Goal: Task Accomplishment & Management: Manage account settings

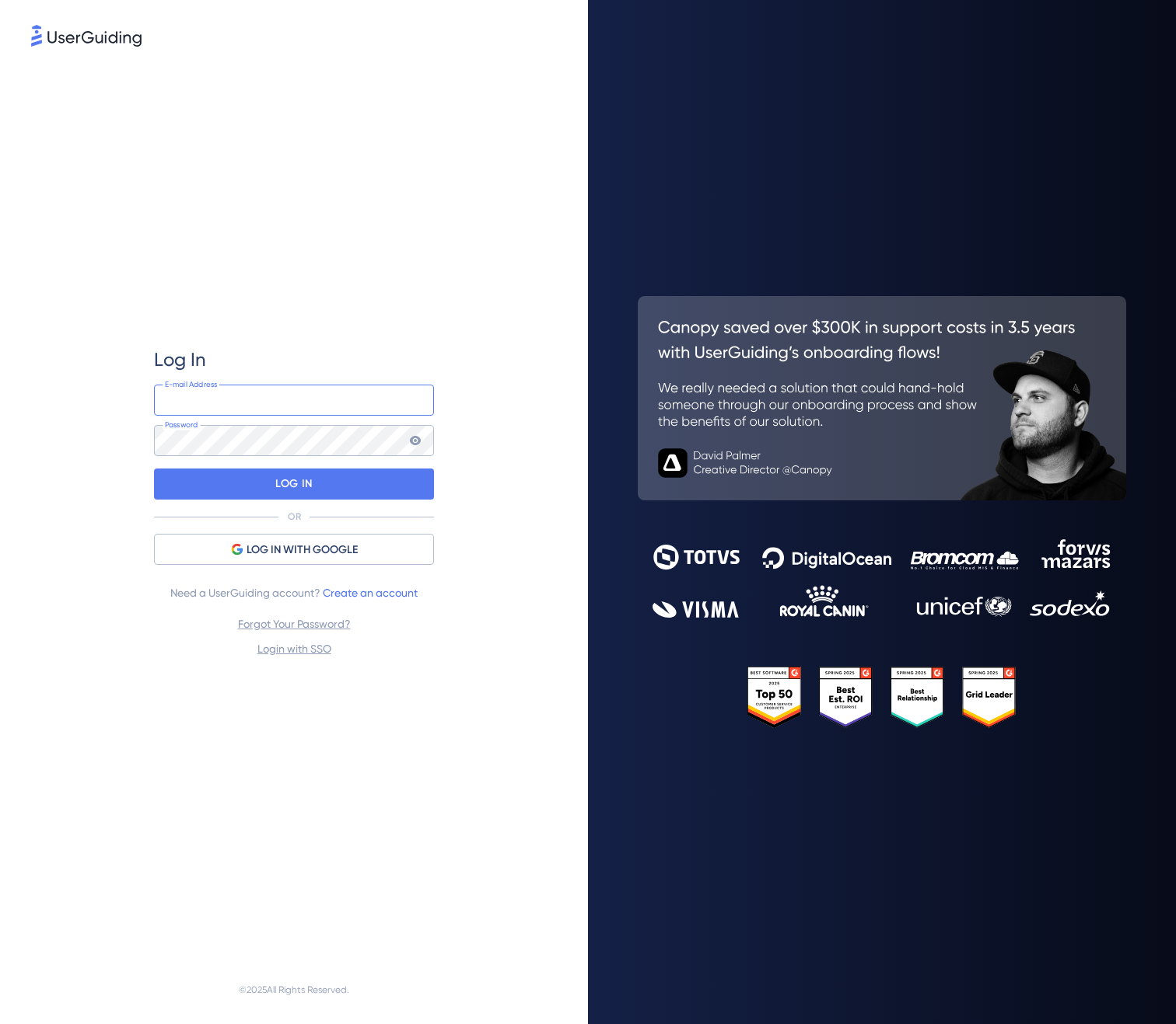
click at [351, 409] on input "email" at bounding box center [294, 400] width 280 height 31
click at [326, 405] on input "email" at bounding box center [294, 400] width 280 height 31
click at [344, 785] on div "Log In E-mail Address Password LOG IN OR LOG IN WITH GOOGLE Need a UserGuiding …" at bounding box center [294, 502] width 280 height 906
click at [298, 486] on p "LOG IN" at bounding box center [294, 484] width 36 height 25
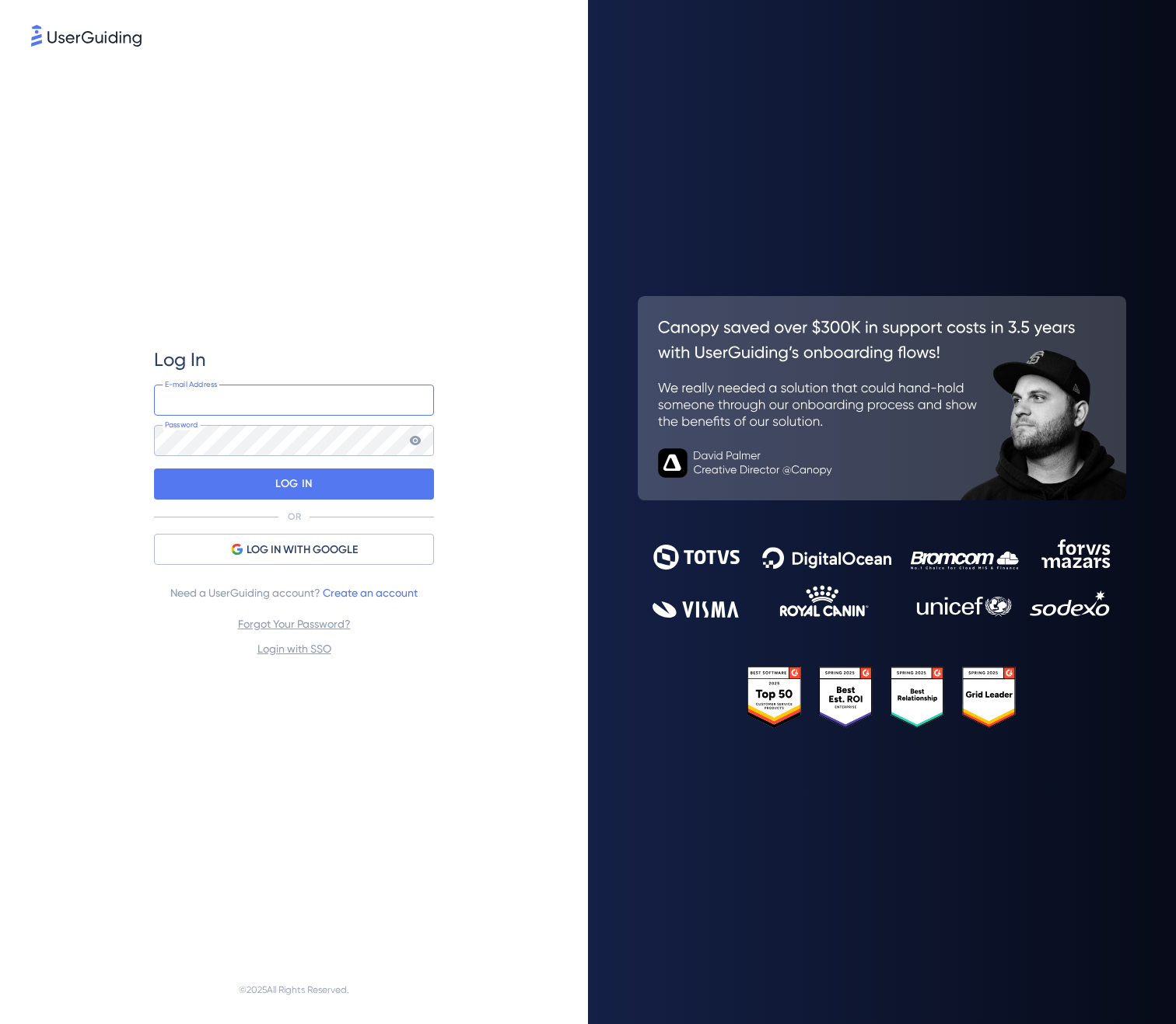
click at [340, 410] on input "email" at bounding box center [294, 400] width 280 height 31
click at [263, 720] on div "Log In E-mail Address Password LOG IN OR LOG IN WITH GOOGLE Need a UserGuiding …" at bounding box center [294, 502] width 280 height 906
click at [228, 237] on div "Log In E-mail Address Password LOG IN OR LOG IN WITH GOOGLE Need a UserGuiding …" at bounding box center [294, 502] width 280 height 906
click at [326, 412] on input "email" at bounding box center [294, 400] width 280 height 31
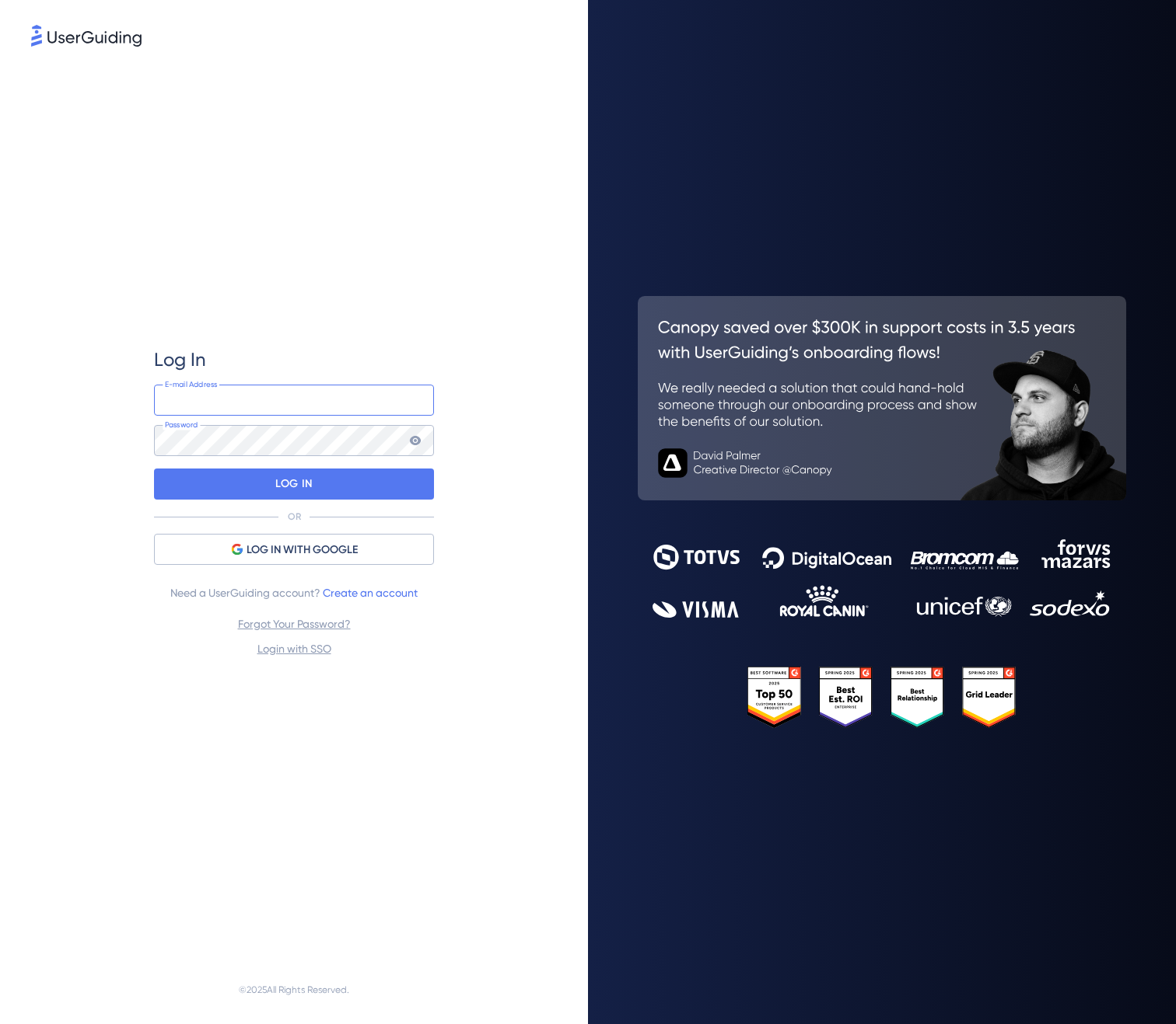
click at [329, 408] on input "email" at bounding box center [294, 400] width 280 height 31
click at [368, 721] on div "Log In E-mail Address Password LOG IN OR LOG IN WITH GOOGLE Need a UserGuiding …" at bounding box center [294, 502] width 280 height 906
click at [304, 650] on link "Login with SSO" at bounding box center [294, 648] width 74 height 12
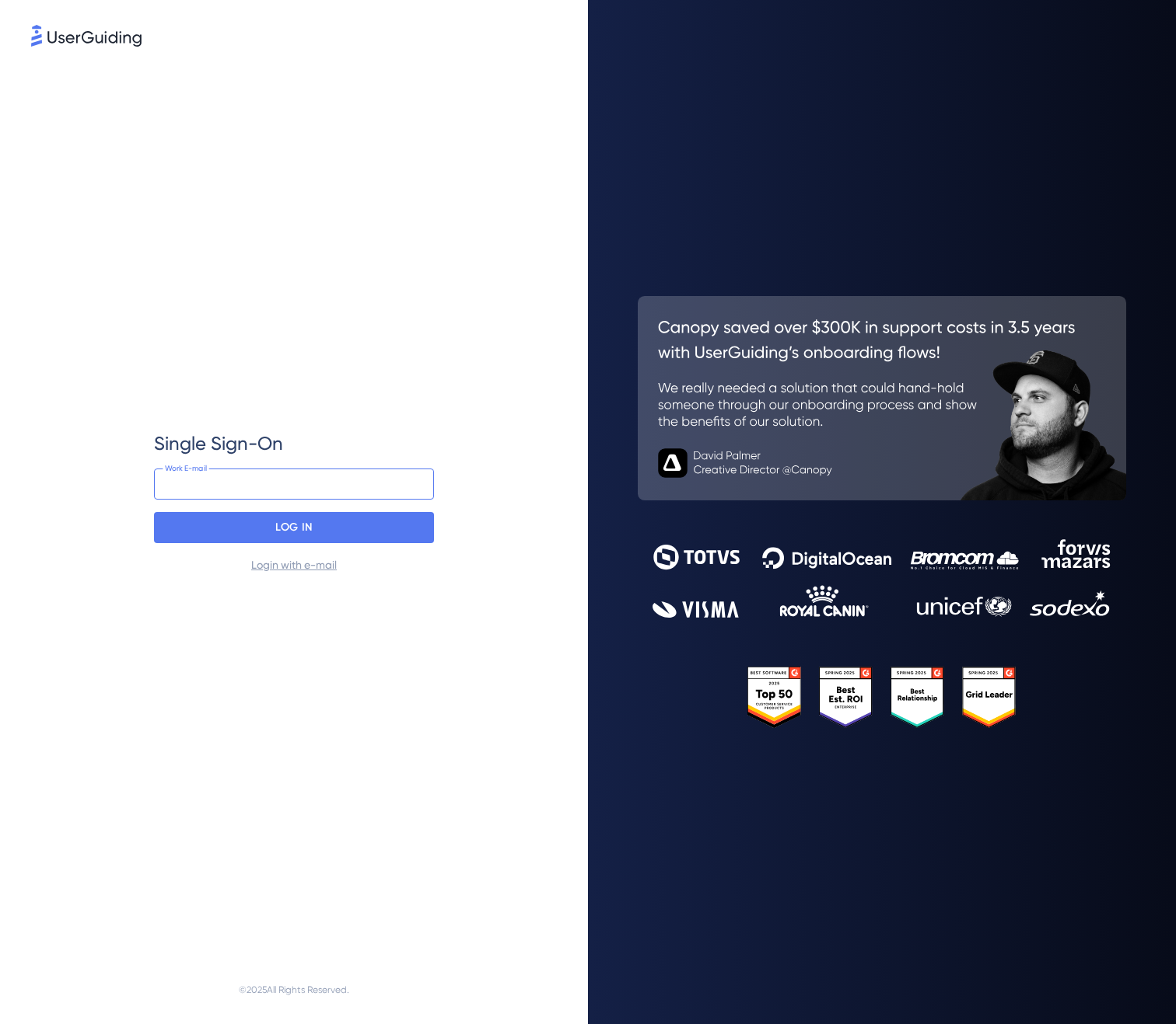
click at [288, 484] on input "email" at bounding box center [294, 484] width 280 height 31
click at [73, 28] on img at bounding box center [85, 35] width 110 height 22
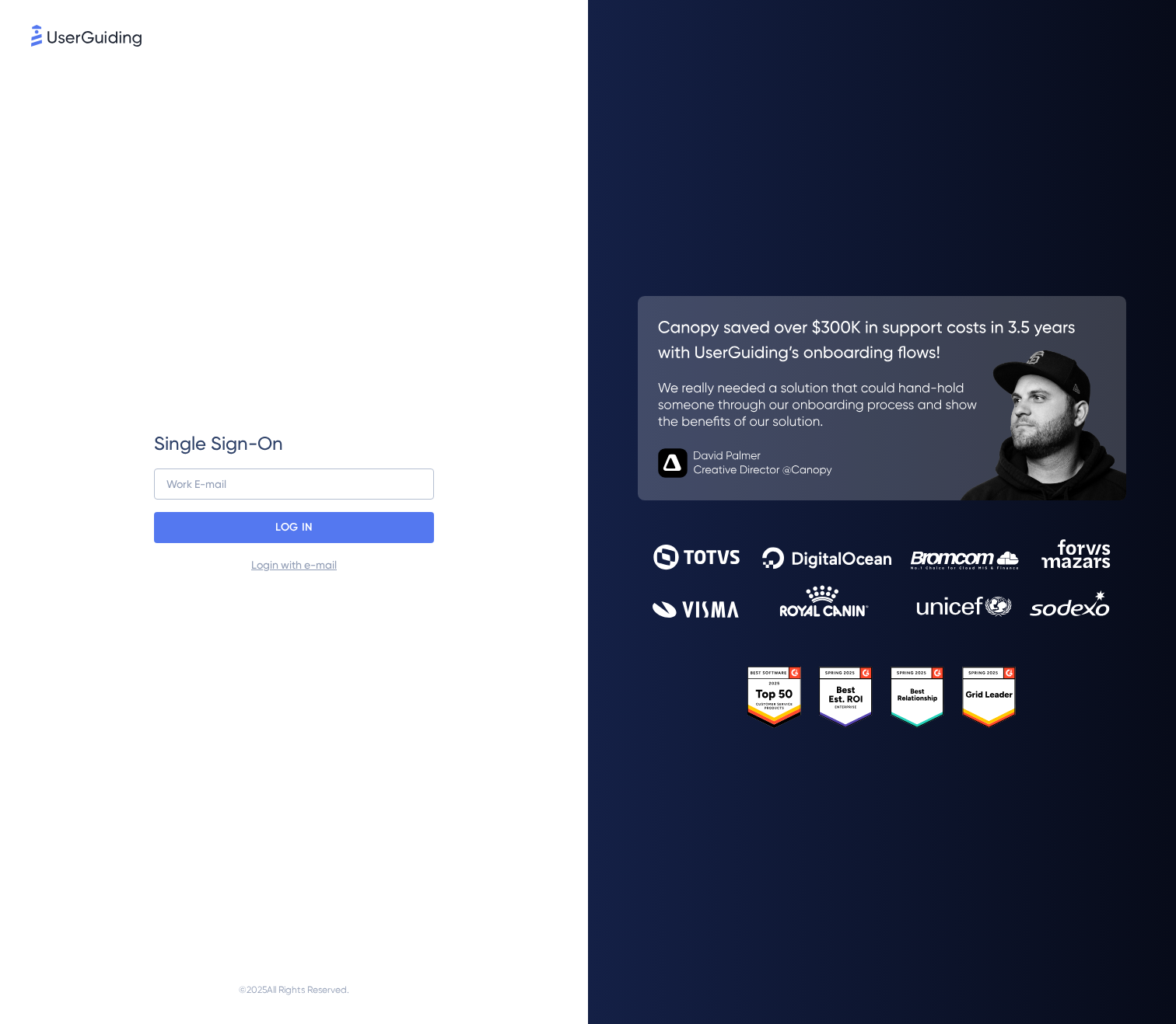
click at [73, 42] on img at bounding box center [85, 35] width 110 height 22
